Goal: Task Accomplishment & Management: Use online tool/utility

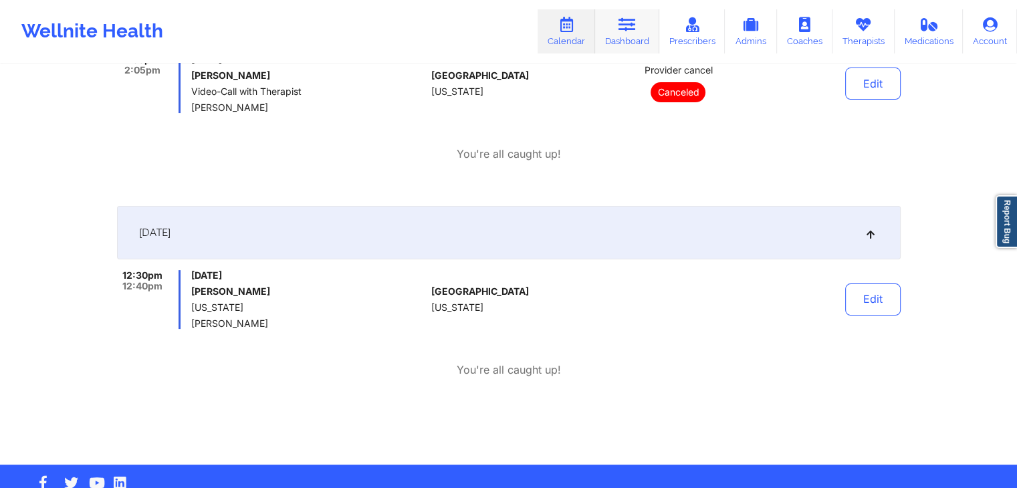
click at [646, 30] on link "Dashboard" at bounding box center [627, 31] width 64 height 44
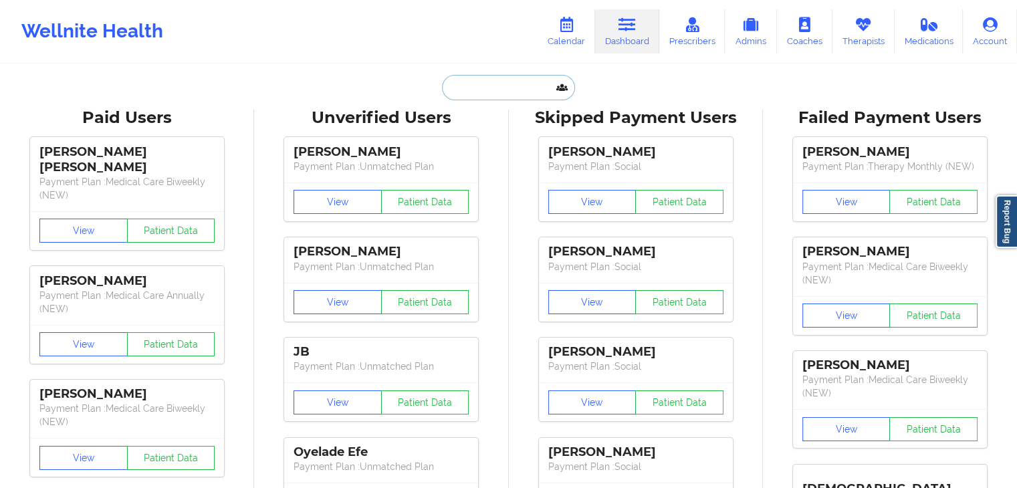
click at [479, 86] on input "text" at bounding box center [508, 87] width 132 height 25
paste input "fervr020403@gmail.com"
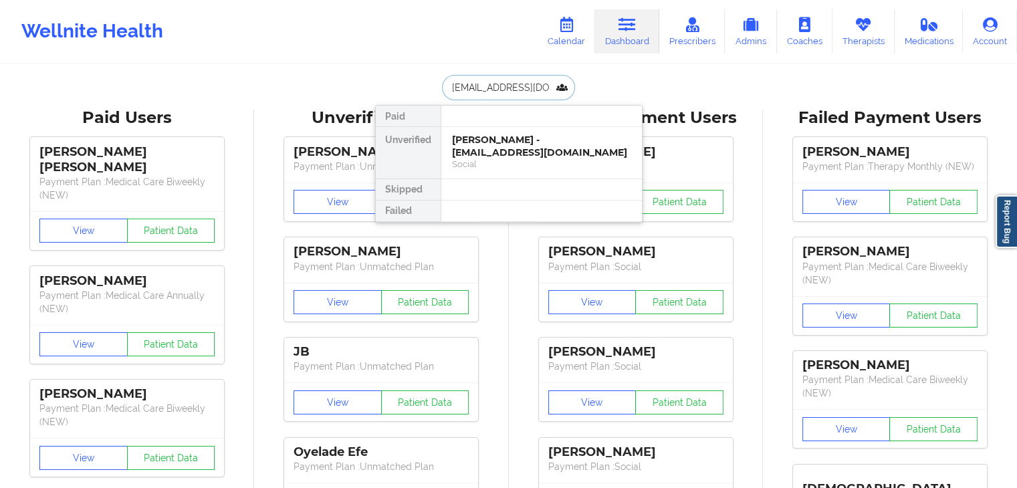
type input "fervr020403@gmail.com"
click at [527, 156] on div "Maria Villegas - fervr020403@gmail.com" at bounding box center [541, 146] width 179 height 25
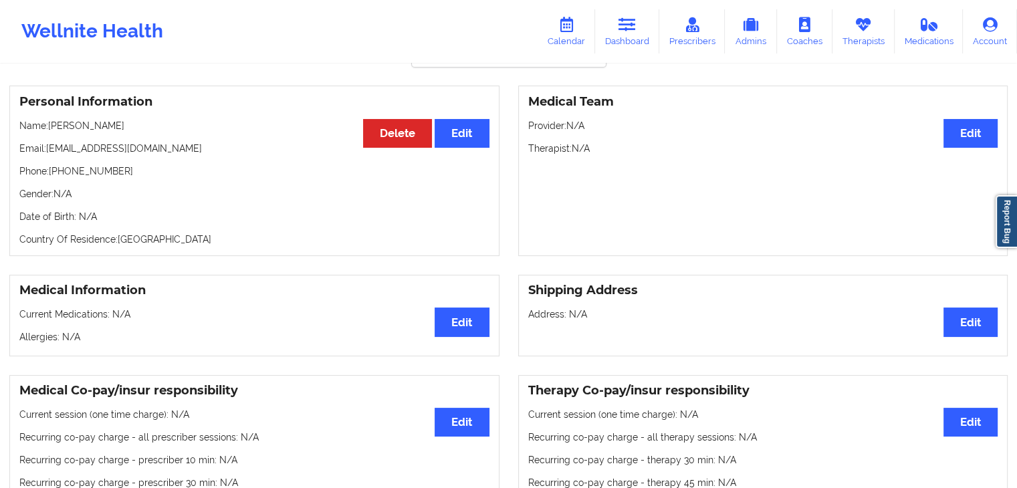
scroll to position [98, 0]
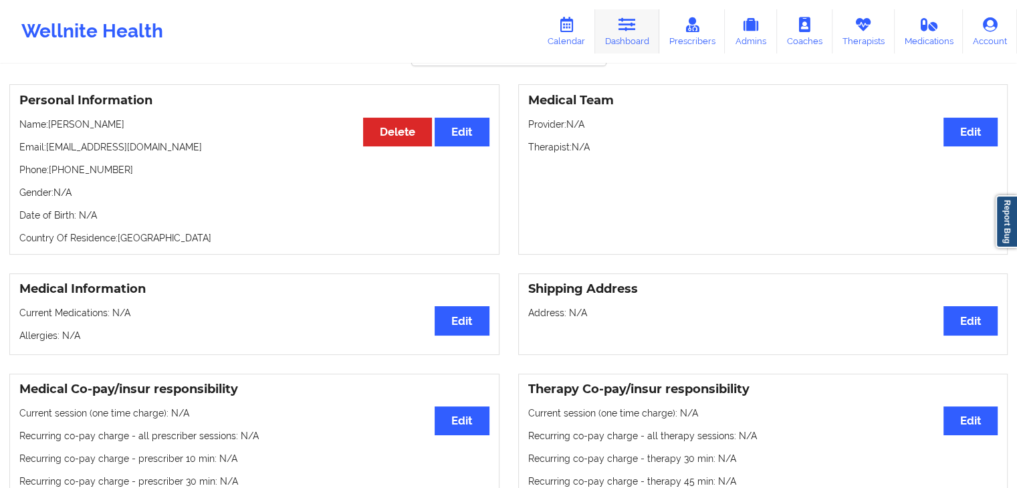
click at [624, 33] on link "Dashboard" at bounding box center [627, 31] width 64 height 44
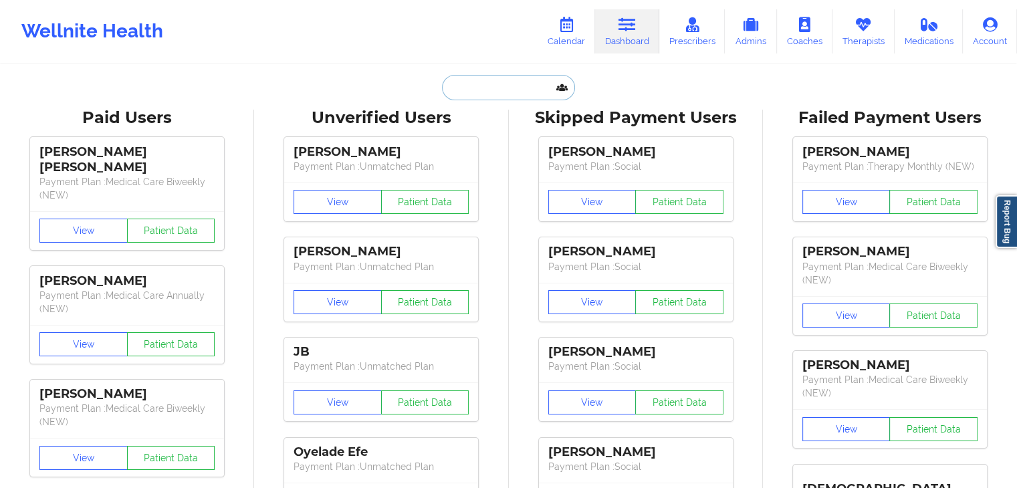
click at [532, 89] on input "text" at bounding box center [508, 87] width 132 height 25
paste input "dougbrill124@gmail.com"
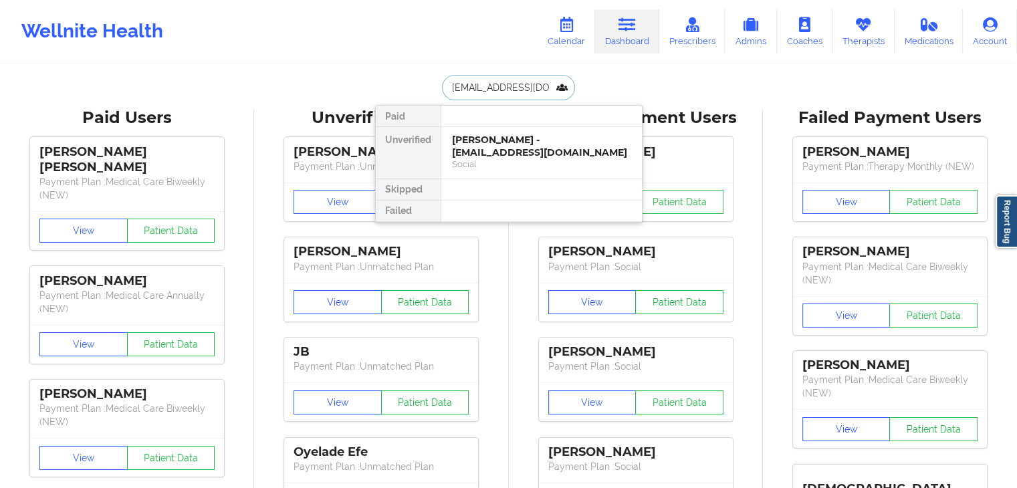
type input "dougbrill124@gmail.com"
click at [519, 158] on div "Social" at bounding box center [541, 163] width 179 height 11
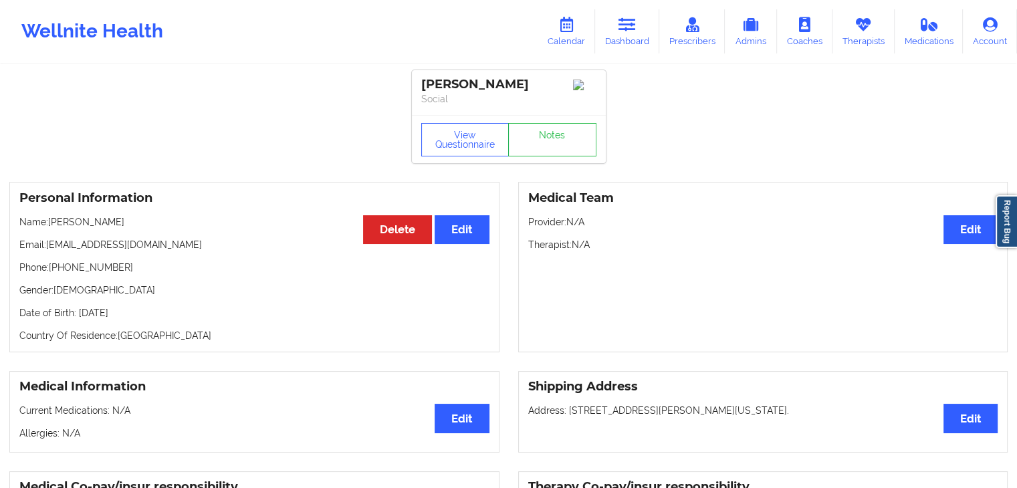
click at [162, 229] on p "Name: Douglas Brillaud" at bounding box center [254, 221] width 470 height 13
click at [644, 27] on link "Dashboard" at bounding box center [627, 31] width 64 height 44
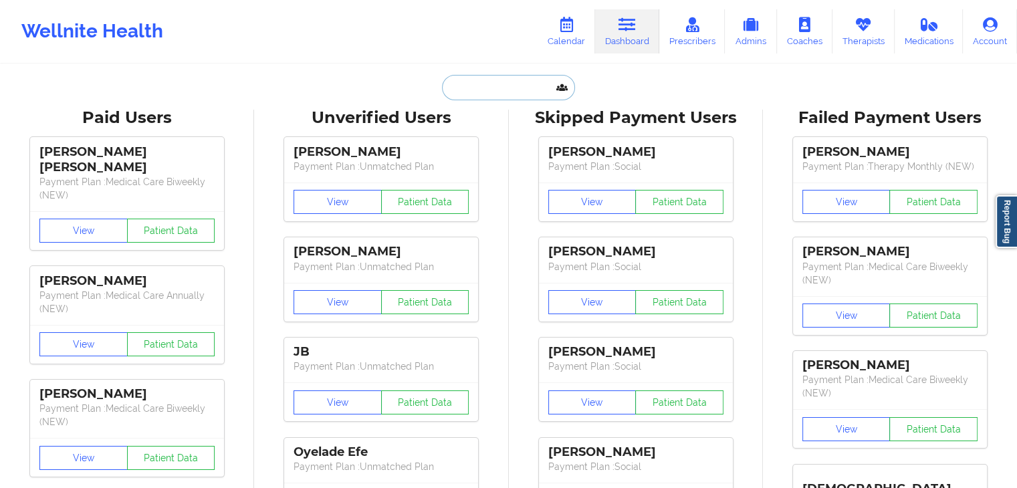
click at [524, 94] on input "text" at bounding box center [508, 87] width 132 height 25
paste input "morgansmcclain@gmail.com"
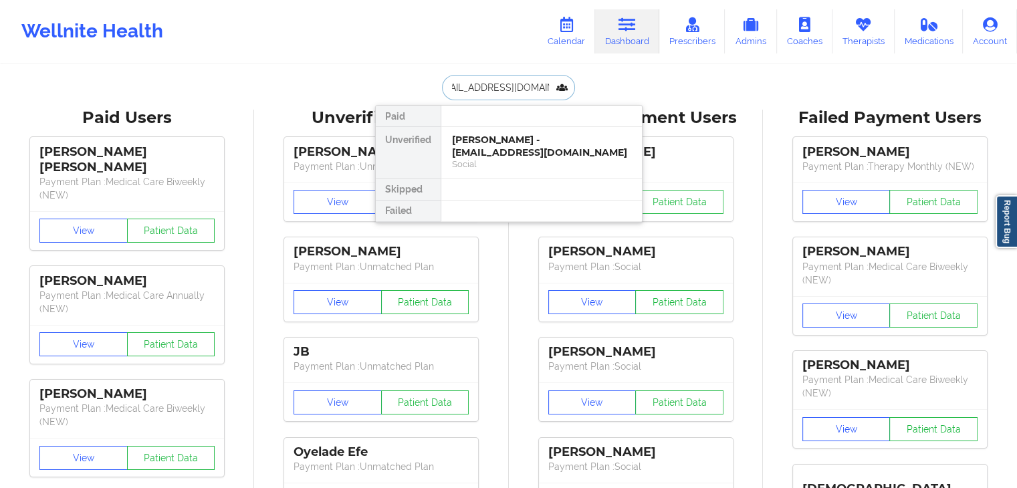
type input "morgansmcclain@gmail.com"
click at [521, 154] on div "Morgan McClain - morgansmcclain@gmail.com" at bounding box center [541, 146] width 179 height 25
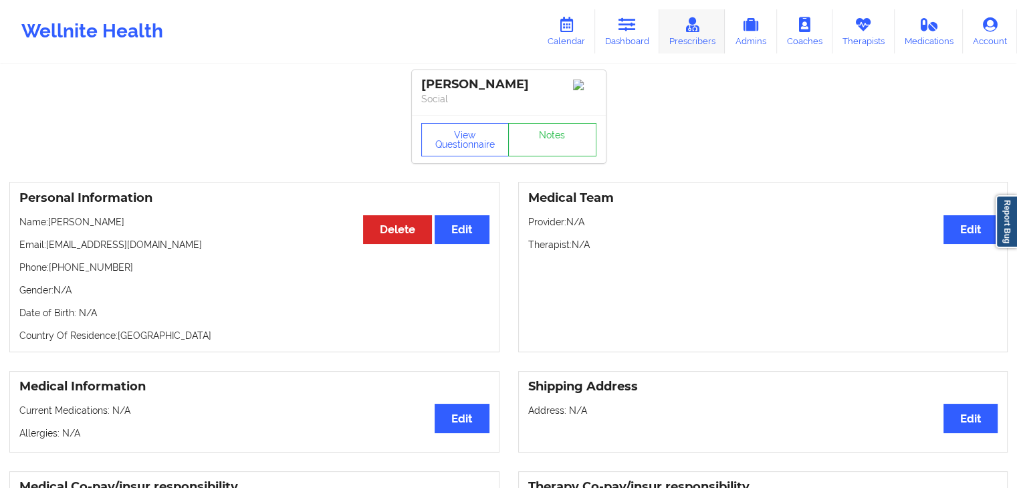
click at [699, 37] on link "Prescribers" at bounding box center [692, 31] width 66 height 44
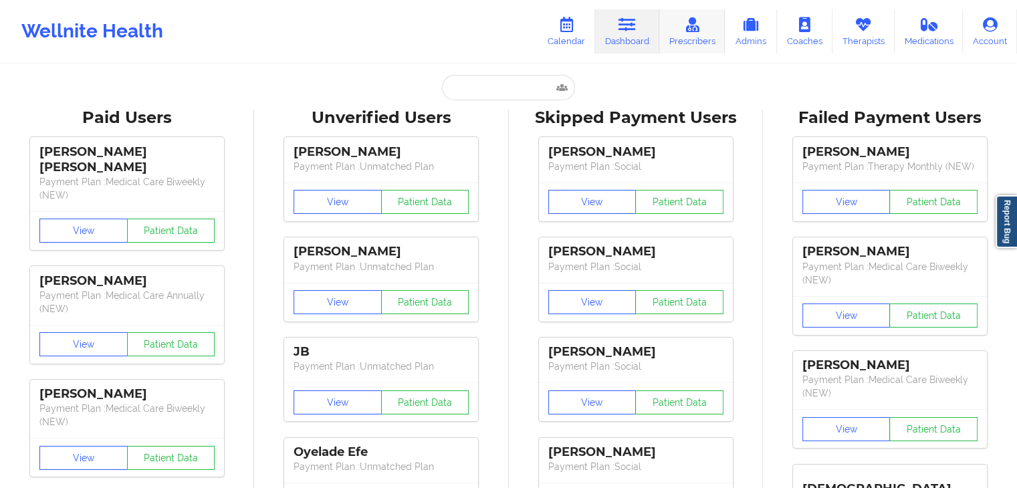
click at [687, 37] on link "Prescribers" at bounding box center [692, 31] width 66 height 44
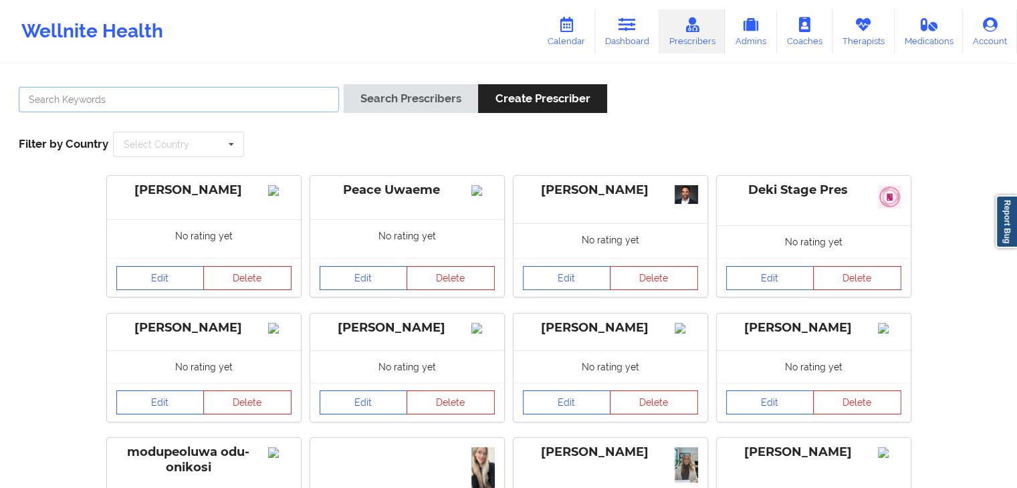
click at [266, 98] on input "text" at bounding box center [179, 99] width 320 height 25
click at [344, 84] on button "Search Prescribers" at bounding box center [411, 98] width 134 height 29
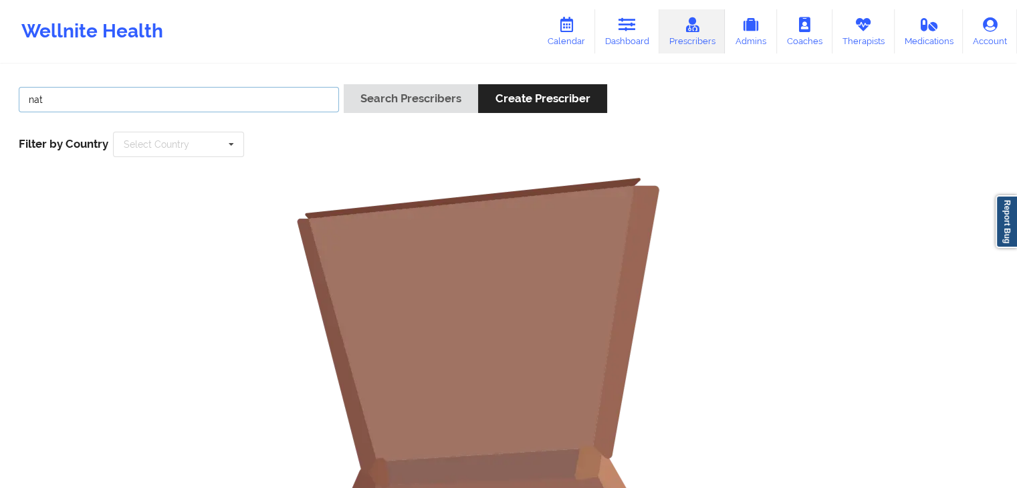
click at [344, 84] on button "Search Prescribers" at bounding box center [411, 98] width 134 height 29
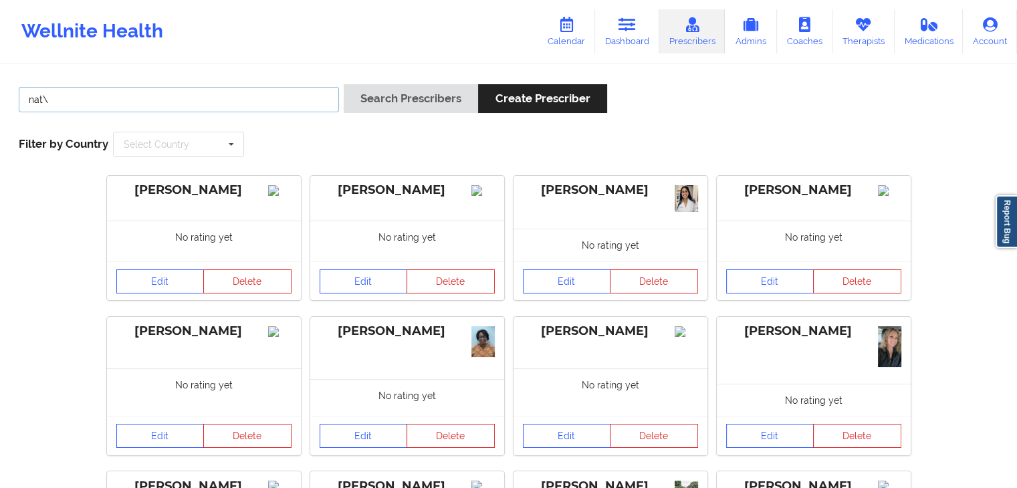
type input "nat"
click at [862, 38] on link "Therapists" at bounding box center [863, 31] width 62 height 44
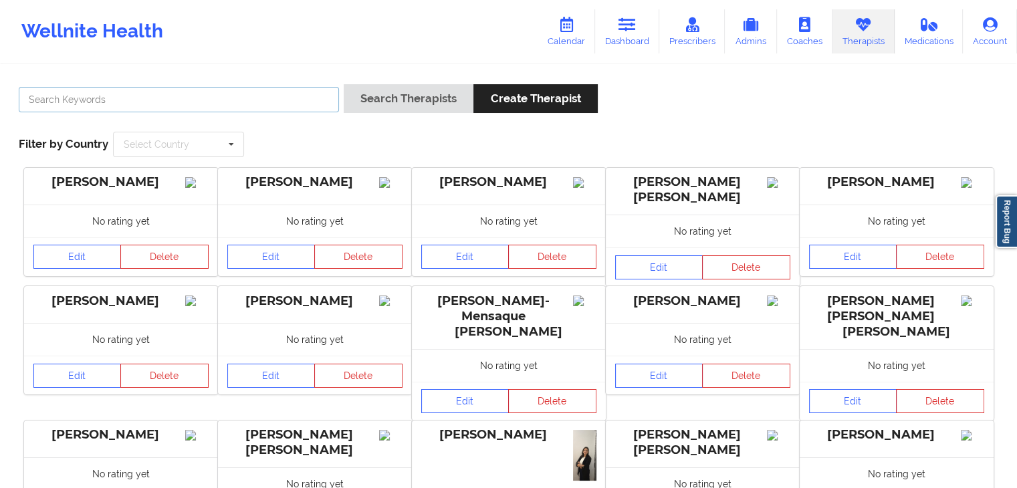
click at [248, 92] on input "text" at bounding box center [179, 99] width 320 height 25
click at [344, 84] on button "Search Therapists" at bounding box center [409, 98] width 130 height 29
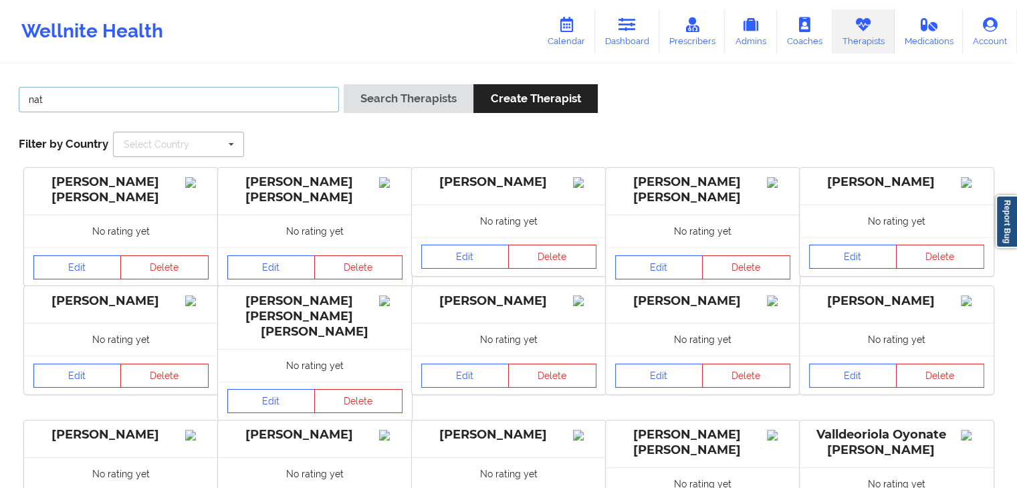
type input "[PERSON_NAME]"
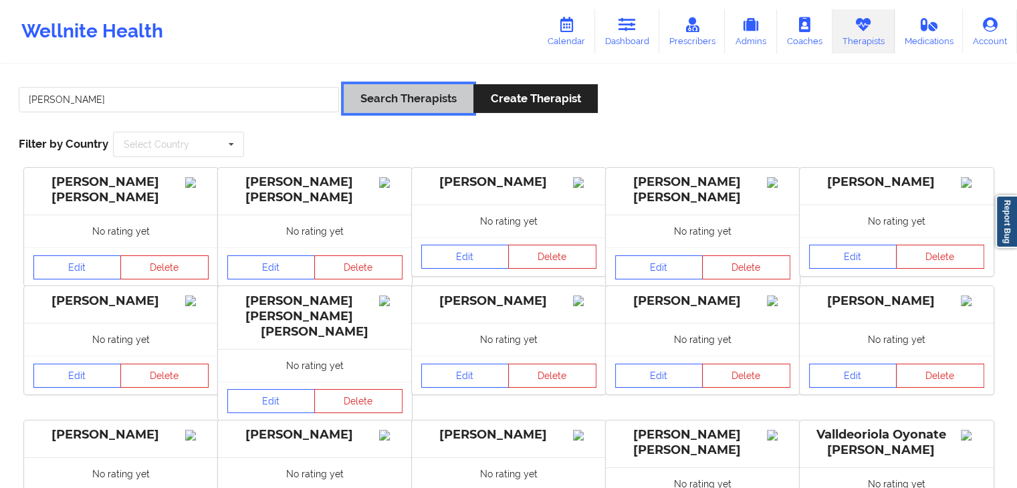
click at [390, 101] on button "Search Therapists" at bounding box center [409, 98] width 130 height 29
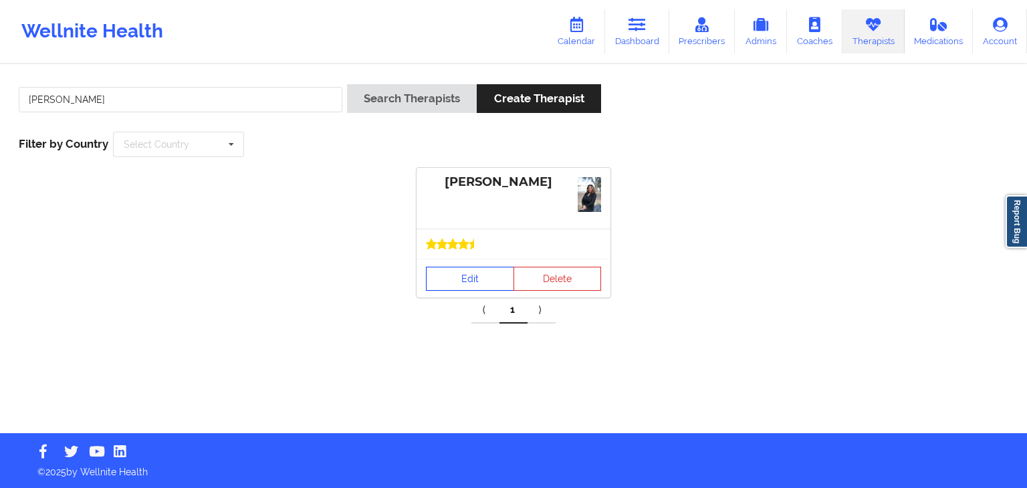
click at [463, 273] on link "Edit" at bounding box center [470, 279] width 88 height 24
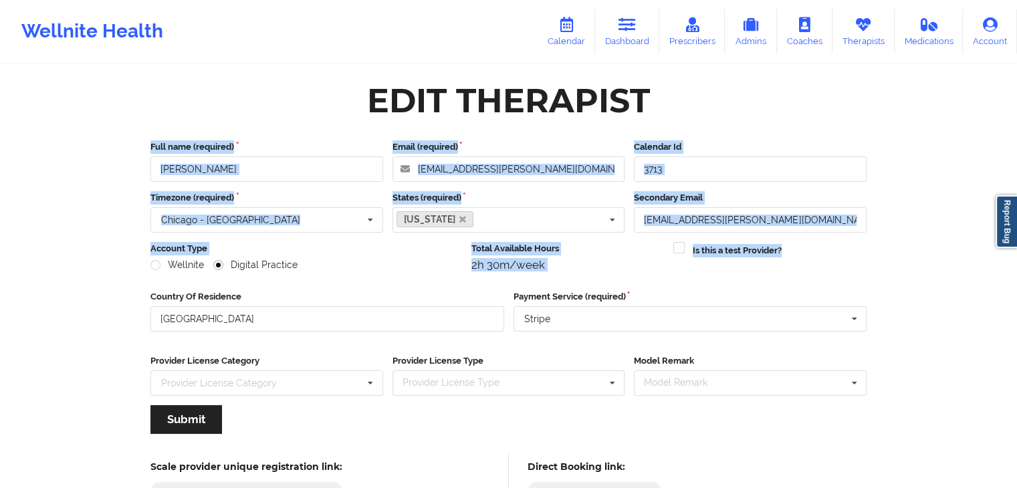
drag, startPoint x: 1022, startPoint y: 98, endPoint x: 1026, endPoint y: 267, distance: 169.2
click at [1017, 267] on html "Wellnite Health Calendar Dashboard Prescribers Admins Coaches Therapists Medica…" at bounding box center [508, 244] width 1017 height 488
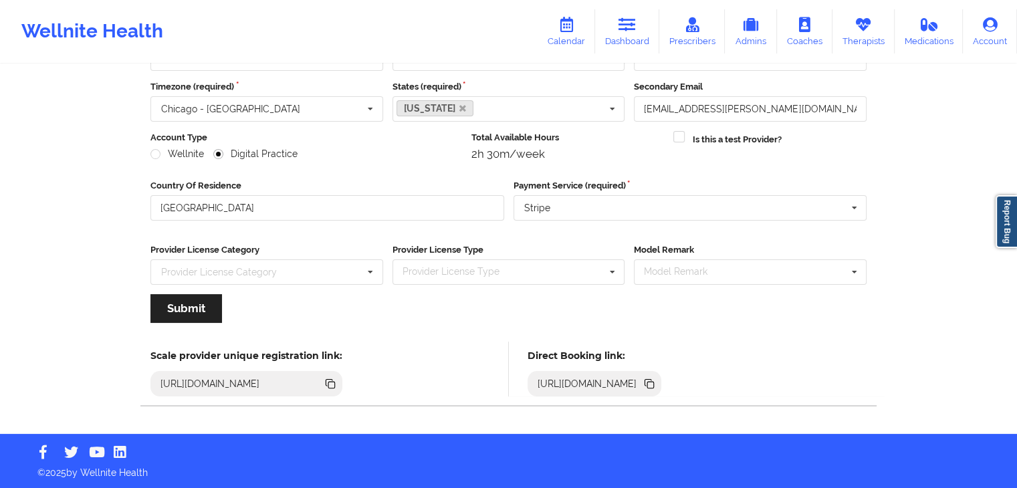
click at [887, 322] on div "Edit Therapist Full name (required) [PERSON_NAME] Email (required) [EMAIL_ADDRE…" at bounding box center [508, 194] width 772 height 479
click at [654, 383] on icon at bounding box center [650, 385] width 7 height 7
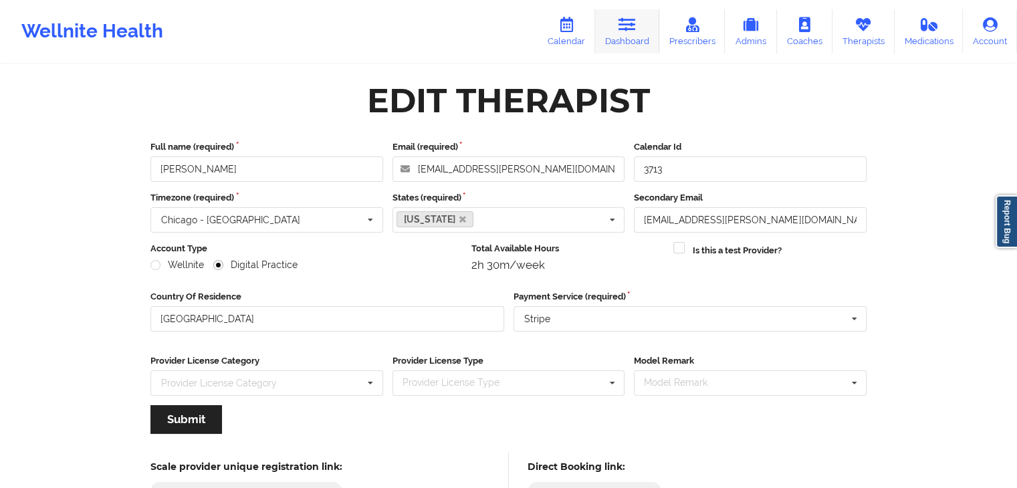
click at [648, 25] on link "Dashboard" at bounding box center [627, 31] width 64 height 44
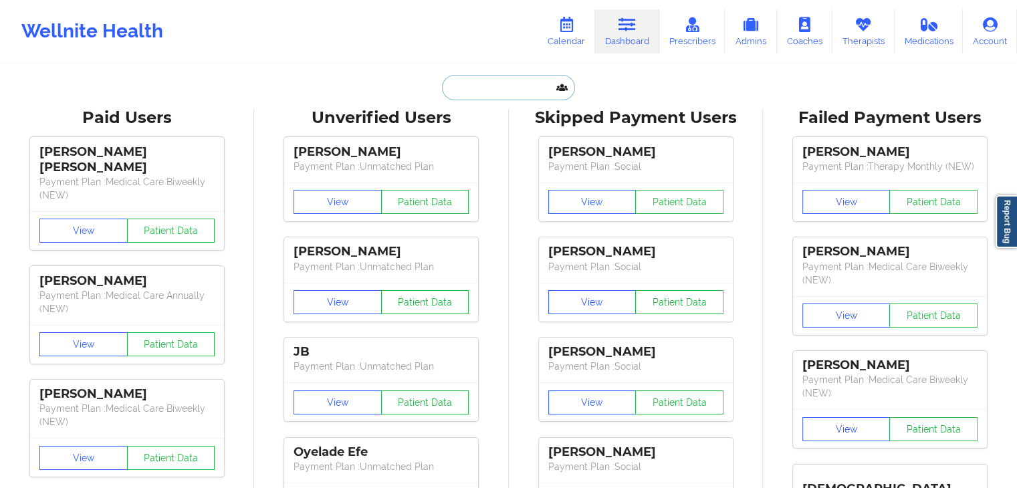
click at [471, 89] on input "text" at bounding box center [508, 87] width 132 height 25
type input "k"
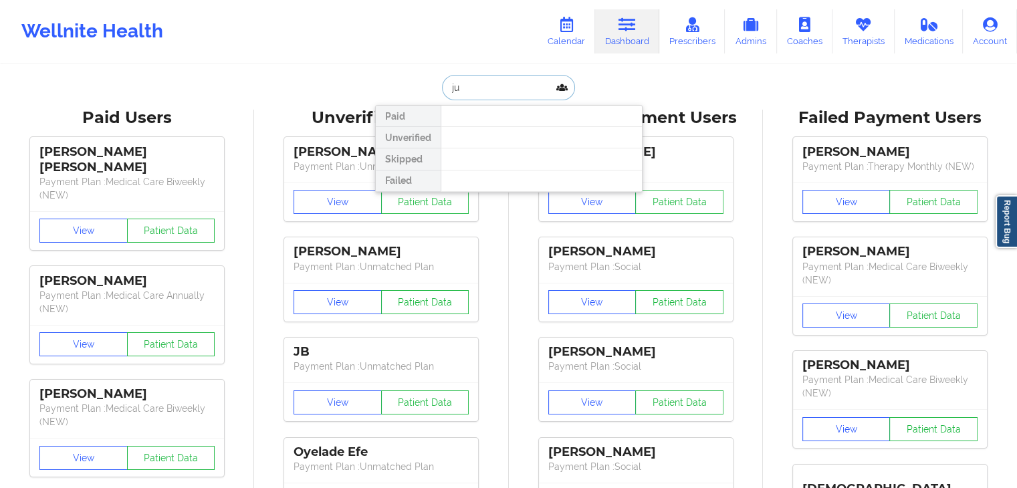
type input "j"
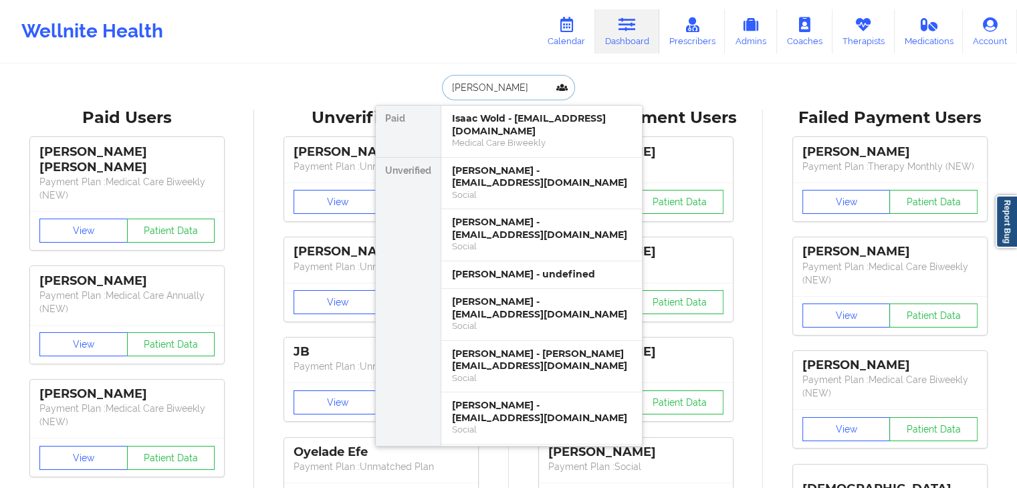
type input "[PERSON_NAME]"
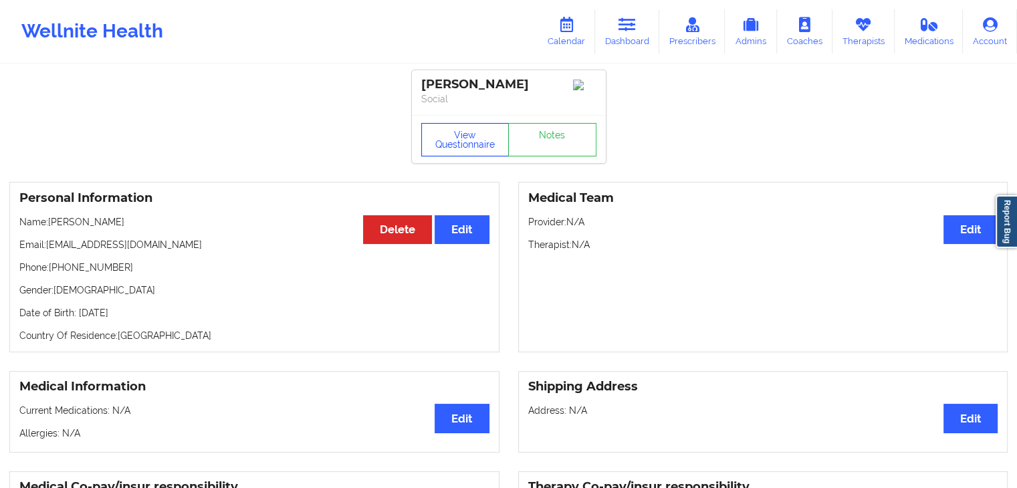
click at [437, 150] on button "View Questionnaire" at bounding box center [465, 139] width 88 height 33
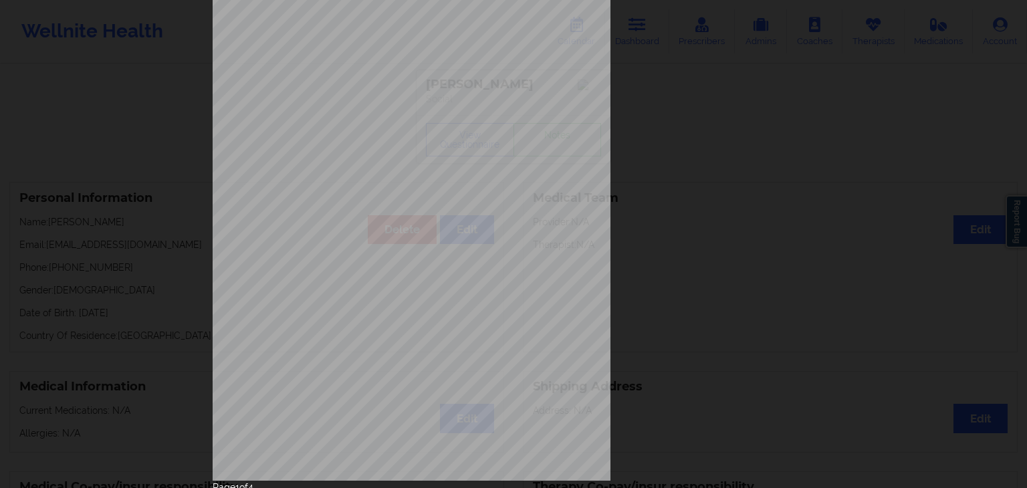
scroll to position [150, 0]
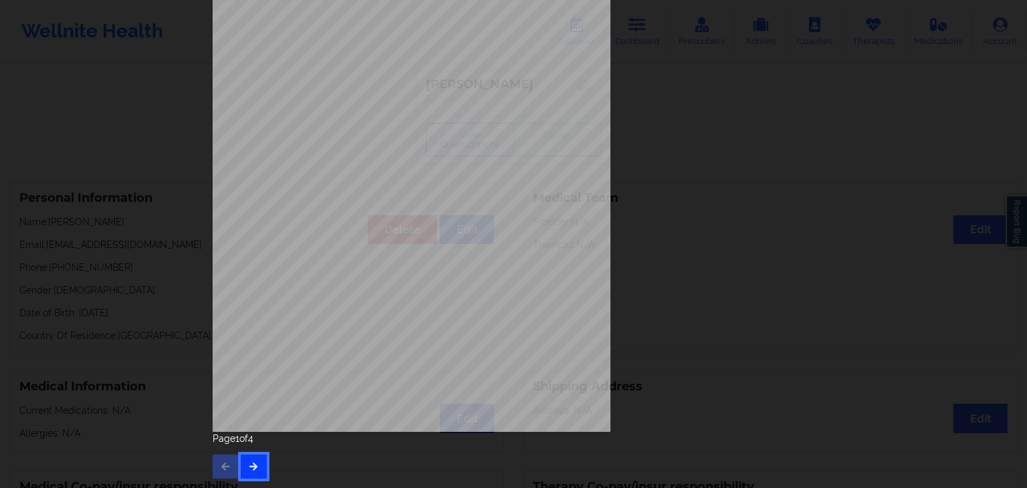
click at [255, 466] on icon "button" at bounding box center [253, 466] width 11 height 8
click at [255, 453] on div "Page 2 of 4" at bounding box center [514, 455] width 602 height 47
click at [256, 469] on button "button" at bounding box center [254, 467] width 26 height 24
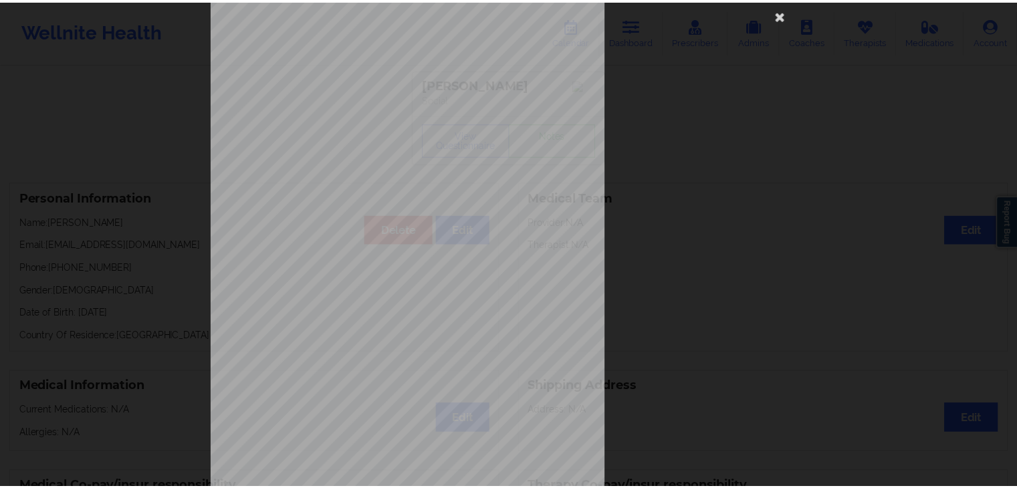
scroll to position [27, 0]
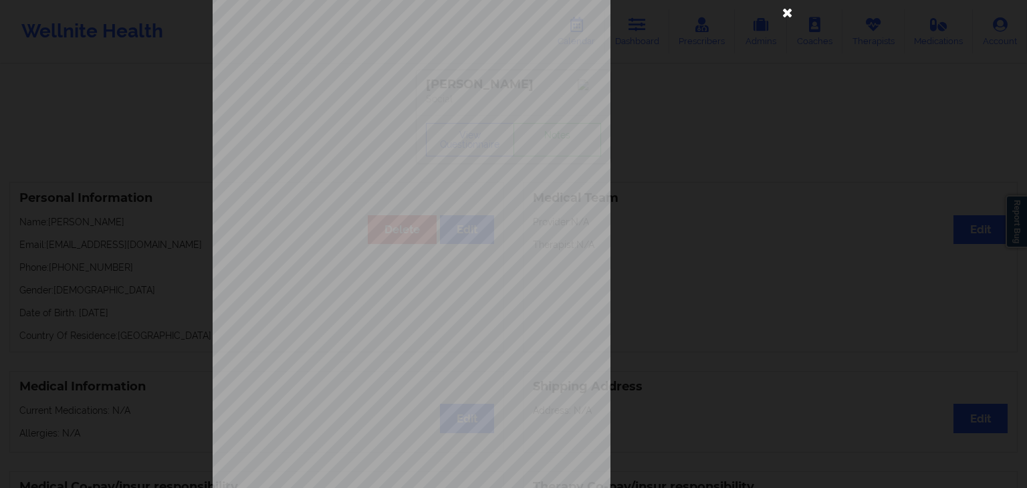
click at [787, 9] on icon at bounding box center [787, 11] width 21 height 21
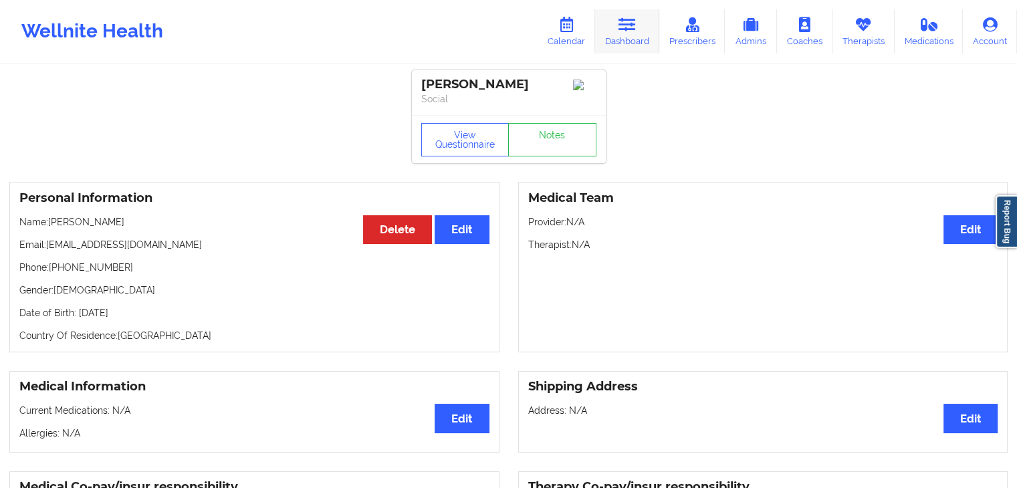
click at [636, 24] on icon at bounding box center [626, 24] width 17 height 15
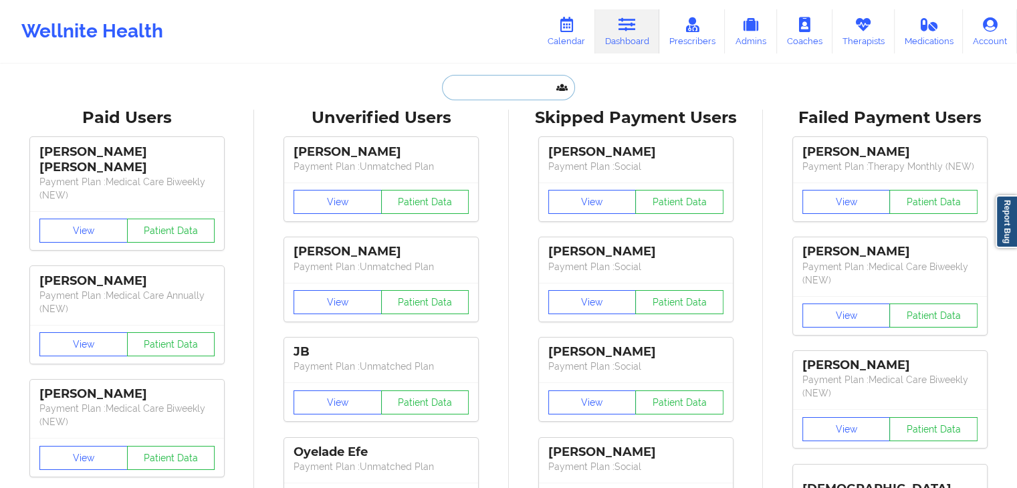
click at [496, 84] on input "text" at bounding box center [508, 87] width 132 height 25
paste input "[EMAIL_ADDRESS][DOMAIN_NAME]"
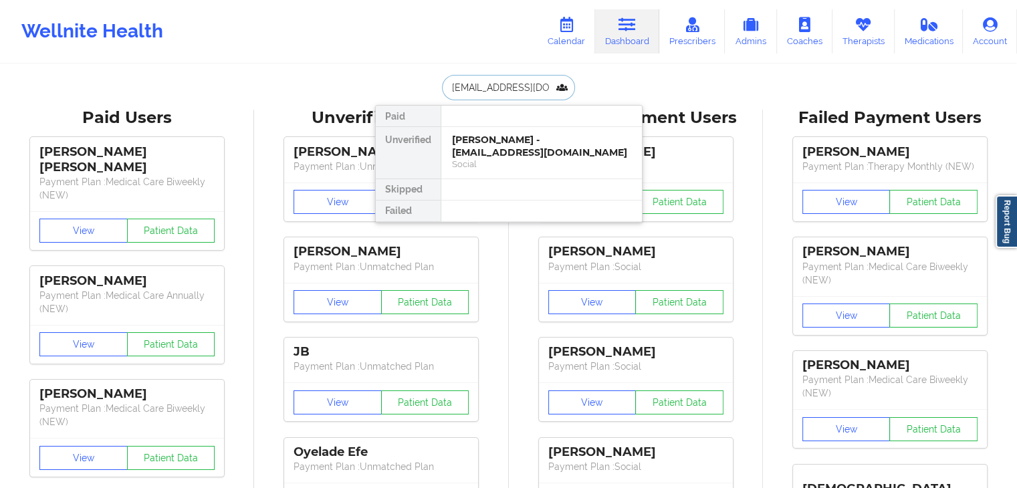
type input "[EMAIL_ADDRESS][DOMAIN_NAME]"
click at [499, 143] on div "[PERSON_NAME] - [EMAIL_ADDRESS][DOMAIN_NAME]" at bounding box center [541, 146] width 179 height 25
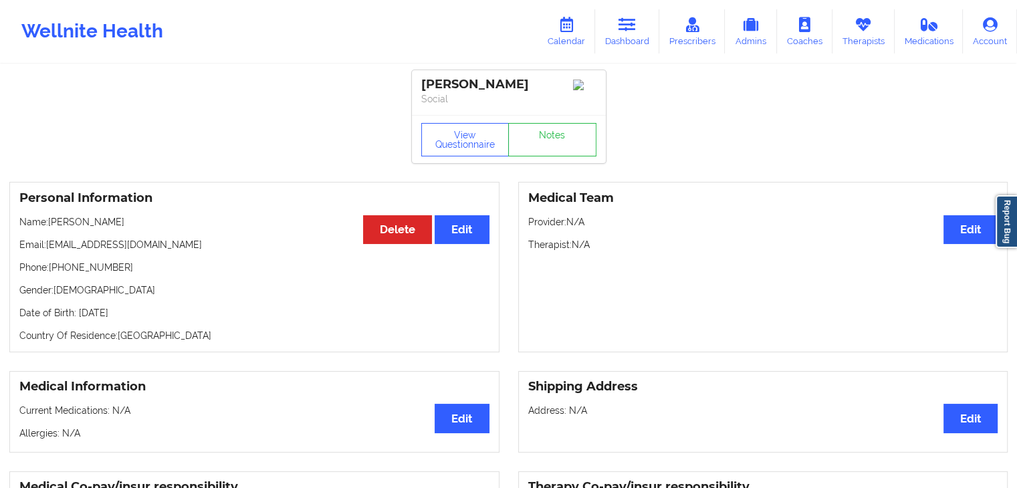
drag, startPoint x: 978, startPoint y: 103, endPoint x: 992, endPoint y: 132, distance: 32.0
click at [613, 41] on link "Dashboard" at bounding box center [627, 31] width 64 height 44
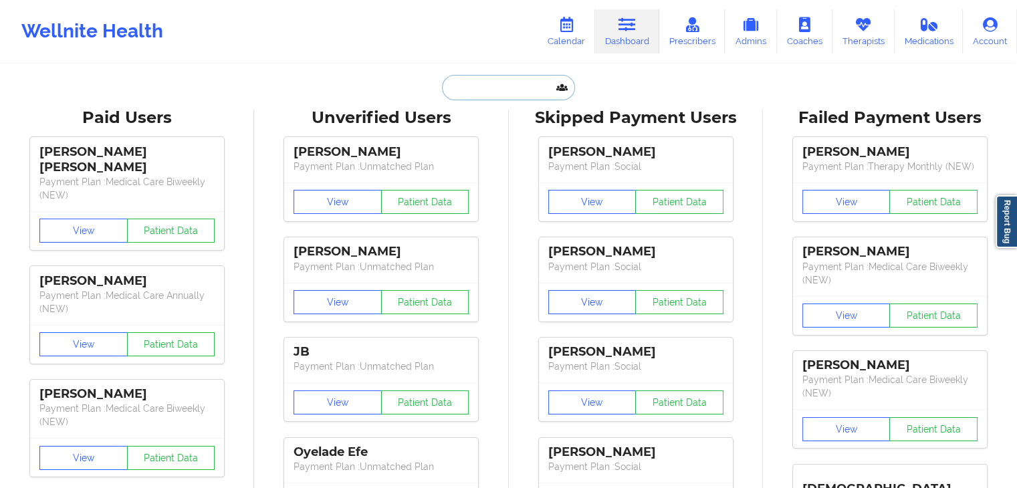
click at [478, 95] on input "text" at bounding box center [508, 87] width 132 height 25
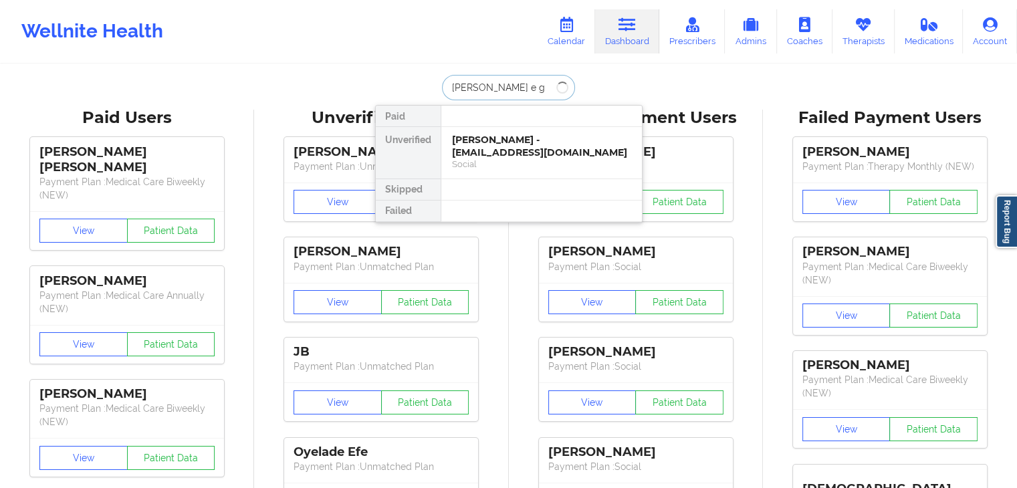
type input "[PERSON_NAME] e ga"
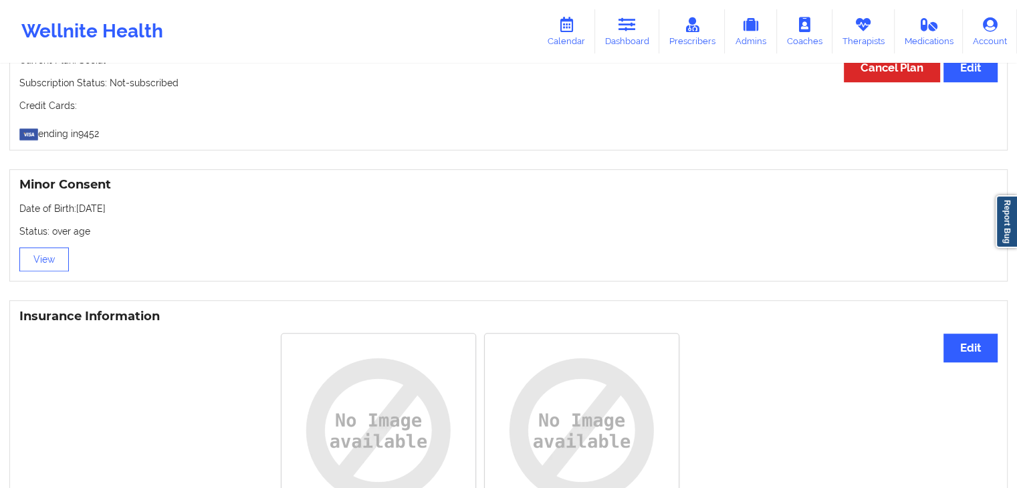
scroll to position [1074, 0]
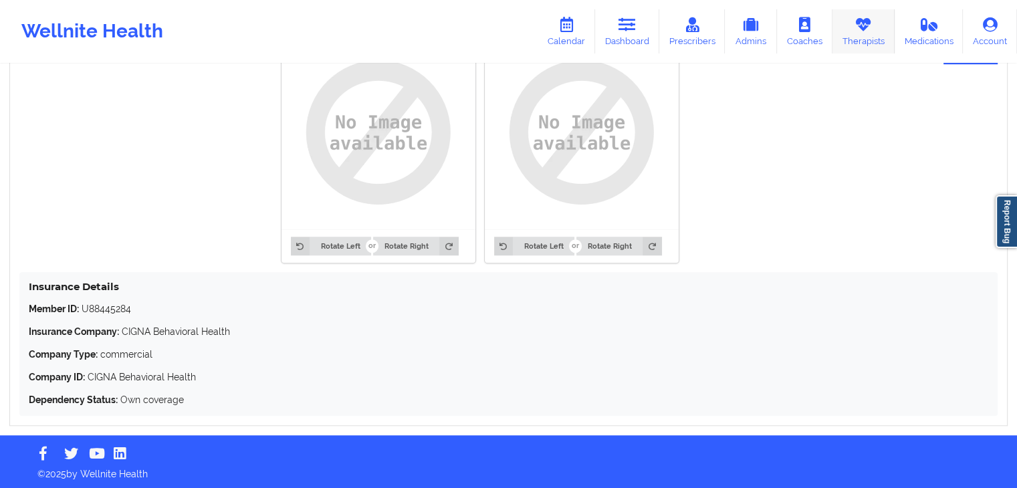
click at [862, 25] on icon at bounding box center [862, 24] width 17 height 15
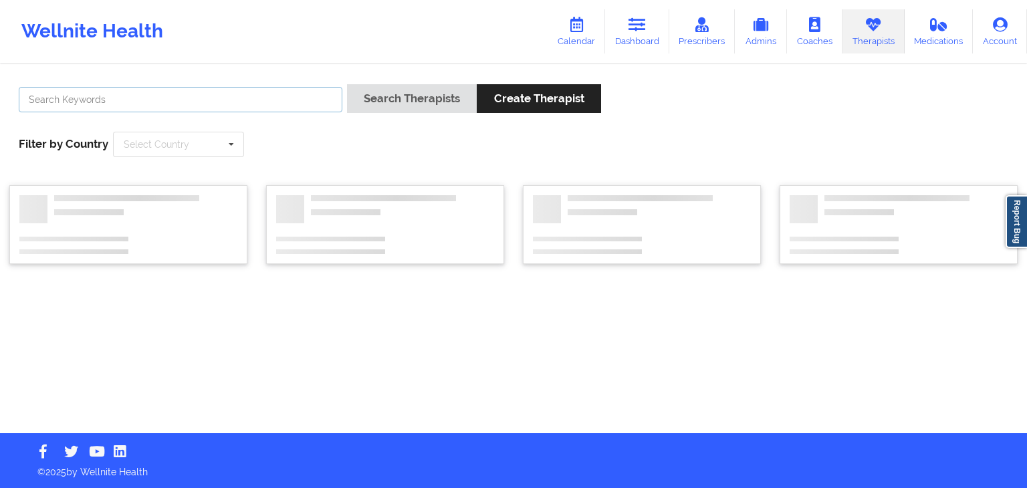
click at [274, 97] on input "text" at bounding box center [181, 99] width 324 height 25
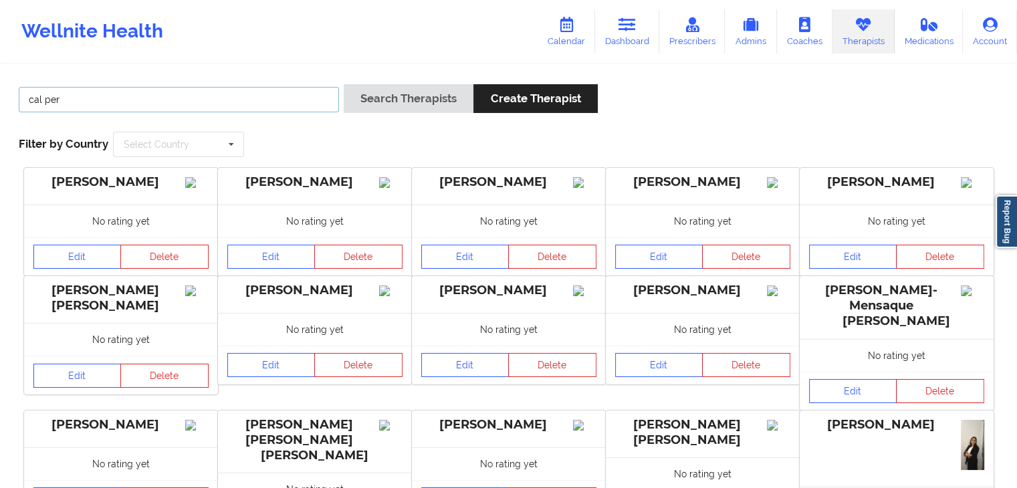
type input "cal per"
click at [344, 84] on button "Search Therapists" at bounding box center [409, 98] width 130 height 29
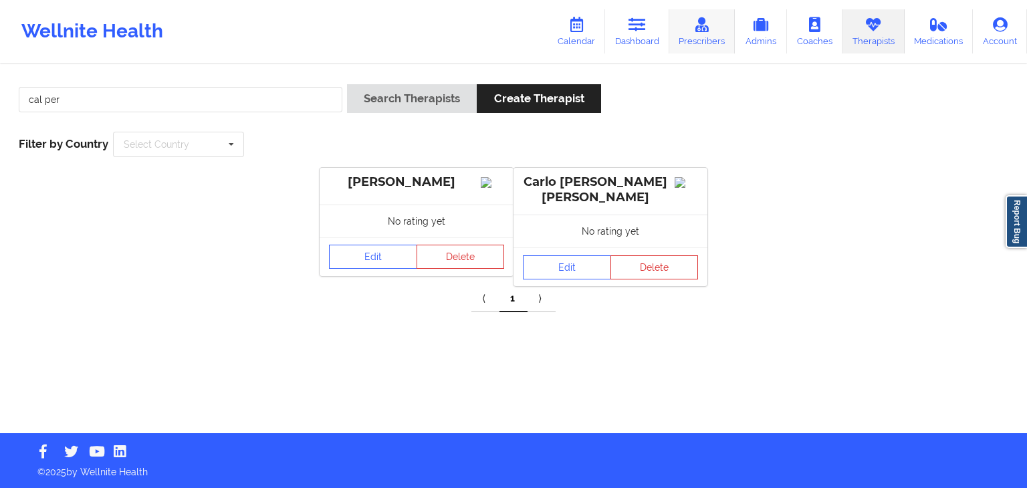
click at [685, 36] on link "Prescribers" at bounding box center [702, 31] width 66 height 44
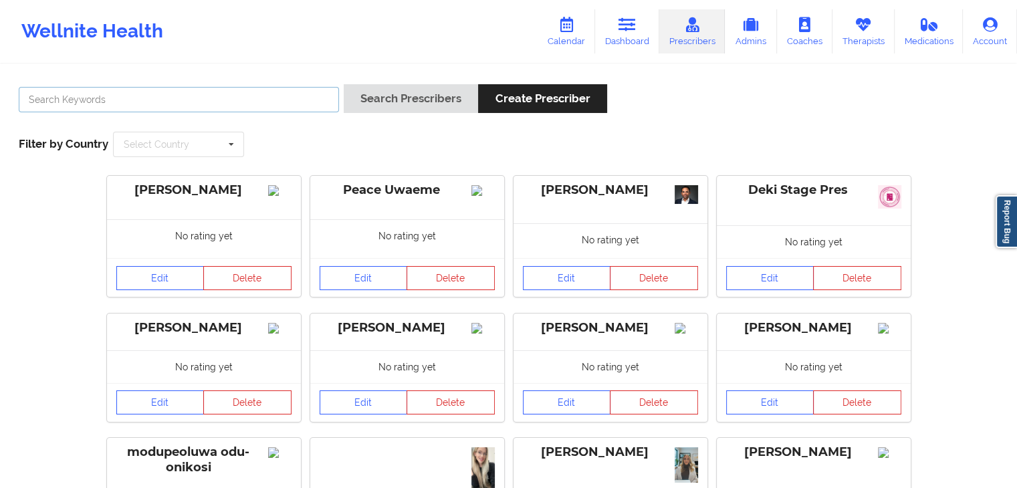
click at [184, 100] on input "text" at bounding box center [179, 99] width 320 height 25
type input "cal per"
click at [344, 84] on button "Search Prescribers" at bounding box center [411, 98] width 134 height 29
